Goal: Task Accomplishment & Management: Complete application form

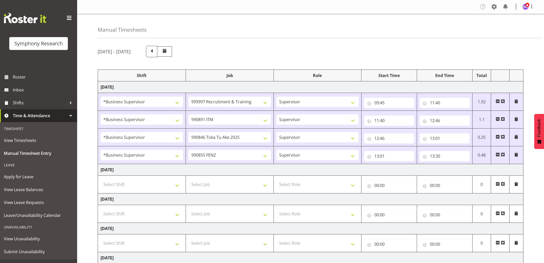
select select "1607"
select select "2379"
select select "1607"
select select "10549"
select select "1607"
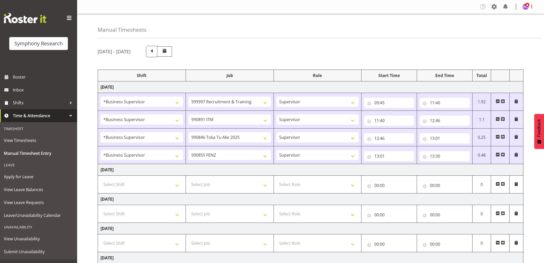
select select "9426"
select select "1607"
select select "9636"
select select "13"
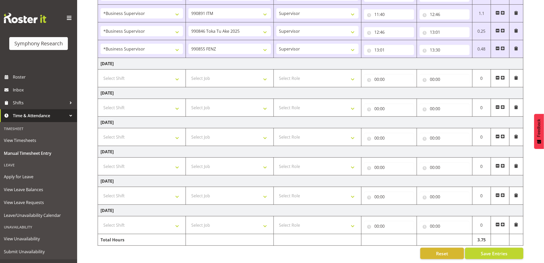
scroll to position [111, 0]
click at [439, 45] on input "13:30" at bounding box center [445, 50] width 50 height 10
click at [470, 61] on select "00 01 02 03 04 05 06 07 08 09 10 11 12 13 14 15 16 17 18 19 20 21 22 23 24 25 2…" at bounding box center [469, 63] width 12 height 10
select select "43"
click at [463, 58] on select "00 01 02 03 04 05 06 07 08 09 10 11 12 13 14 15 16 17 18 19 20 21 22 23 24 25 2…" at bounding box center [469, 63] width 12 height 10
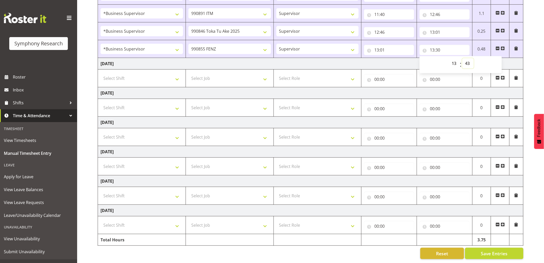
type input "13:43"
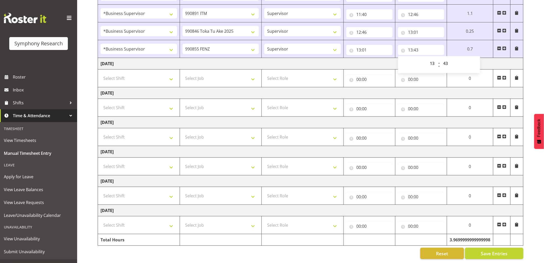
click at [506, 46] on span at bounding box center [505, 48] width 4 height 4
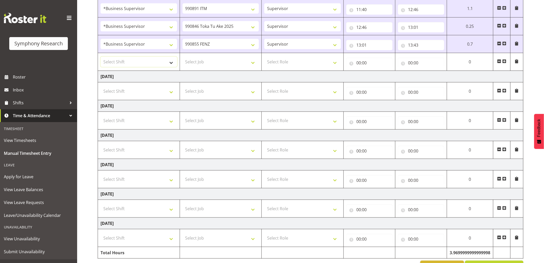
drag, startPoint x: 140, startPoint y: 63, endPoint x: 140, endPoint y: 66, distance: 3.9
click at [140, 63] on select "Select Shift !!Weekend Residential (Roster IT Shift Label) *Business 9/10am ~ 4…" at bounding box center [139, 62] width 77 height 10
select select "1607"
click at [101, 57] on select "Select Shift !!Weekend Residential (Roster IT Shift Label) *Business 9/10am ~ 4…" at bounding box center [139, 62] width 77 height 10
click at [222, 57] on select "Select Job 550060 IF Admin 553492 World Poll Aus Wave 2 Main 2025 553493 World …" at bounding box center [221, 62] width 77 height 10
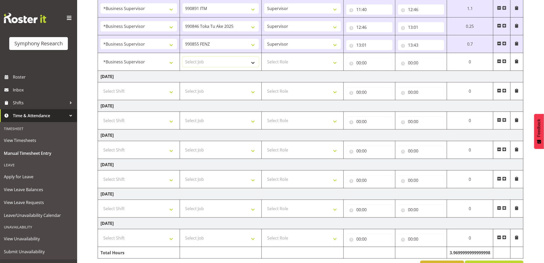
select select "10242"
click at [183, 57] on select "Select Job 550060 IF Admin 553492 World Poll Aus Wave 2 Main 2025 553493 World …" at bounding box center [221, 62] width 77 height 10
drag, startPoint x: 310, startPoint y: 57, endPoint x: 309, endPoint y: 59, distance: 3.1
click at [310, 57] on select "Select Role Supervisor Interviewing Briefing" at bounding box center [302, 62] width 77 height 10
select select "45"
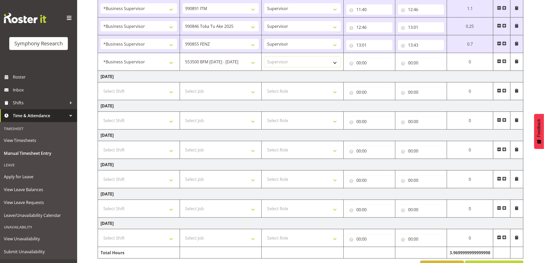
click at [264, 57] on select "Select Role Supervisor Interviewing Briefing" at bounding box center [302, 62] width 77 height 10
click at [362, 66] on input "00:00" at bounding box center [370, 63] width 46 height 10
drag, startPoint x: 382, startPoint y: 77, endPoint x: 388, endPoint y: 81, distance: 7.5
click at [386, 76] on div "00 01 02 03 04 05 06 07 08 09 10 11 12 13 14 15 16 17 18 19 20 21 22 23 : 00 01…" at bounding box center [388, 77] width 82 height 13
select select "14"
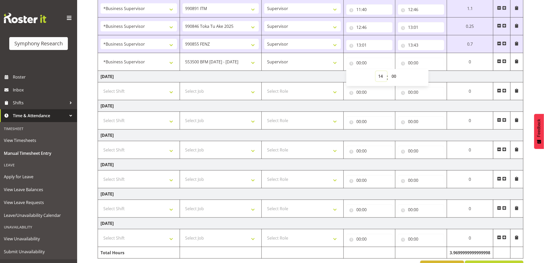
click at [376, 71] on select "00 01 02 03 04 05 06 07 08 09 10 11 12 13 14 15 16 17 18 19 20 21 22 23" at bounding box center [382, 76] width 12 height 10
type input "14:00"
click at [394, 76] on select "00 01 02 03 04 05 06 07 08 09 10 11 12 13 14 15 16 17 18 19 20 21 22 23 24 25 2…" at bounding box center [395, 76] width 12 height 10
select select "23"
click at [401, 71] on select "00 01 02 03 04 05 06 07 08 09 10 11 12 13 14 15 16 17 18 19 20 21 22 23 24 25 2…" at bounding box center [395, 76] width 12 height 10
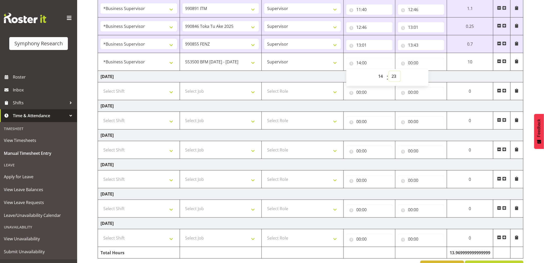
type input "14:23"
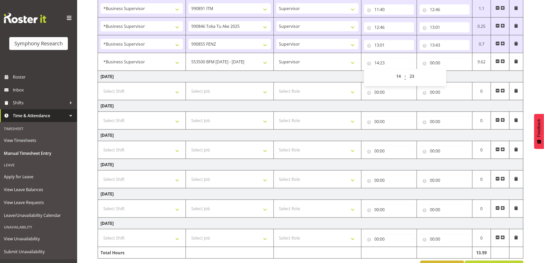
click at [301, 76] on td "[DATE]" at bounding box center [311, 77] width 426 height 12
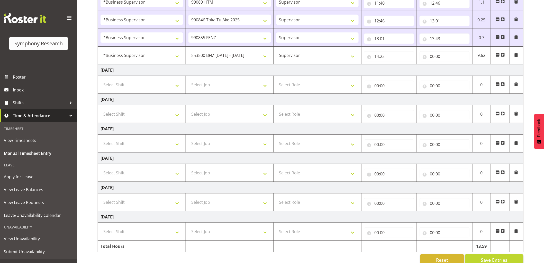
scroll to position [129, 0]
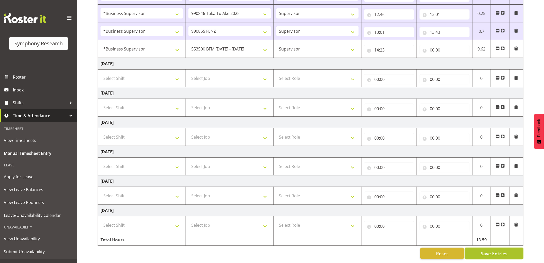
click at [482, 247] on button "Save Entries" at bounding box center [494, 252] width 58 height 11
